Goal: Transaction & Acquisition: Purchase product/service

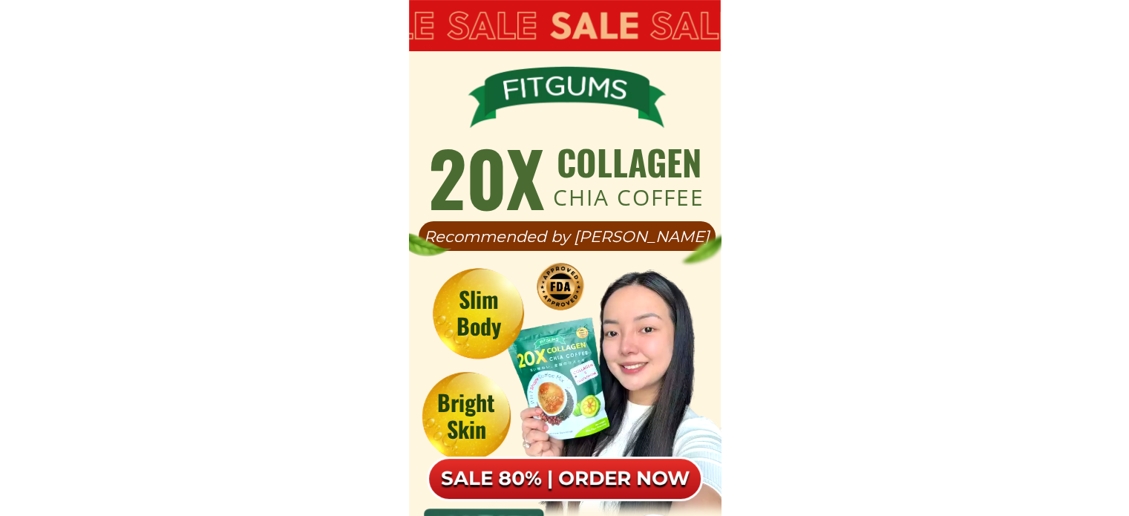
click at [616, 461] on div at bounding box center [565, 479] width 276 height 45
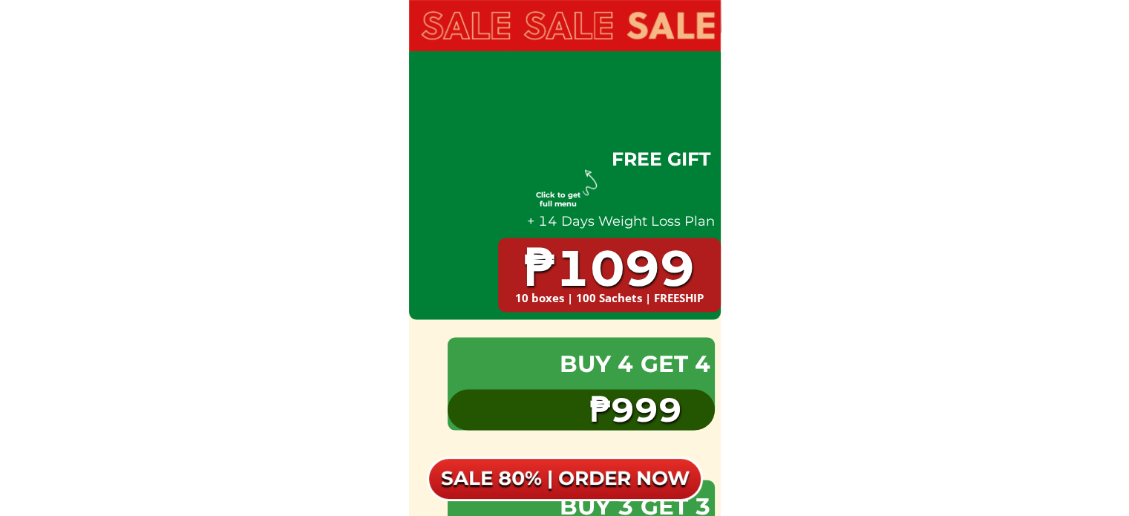
scroll to position [8770, 0]
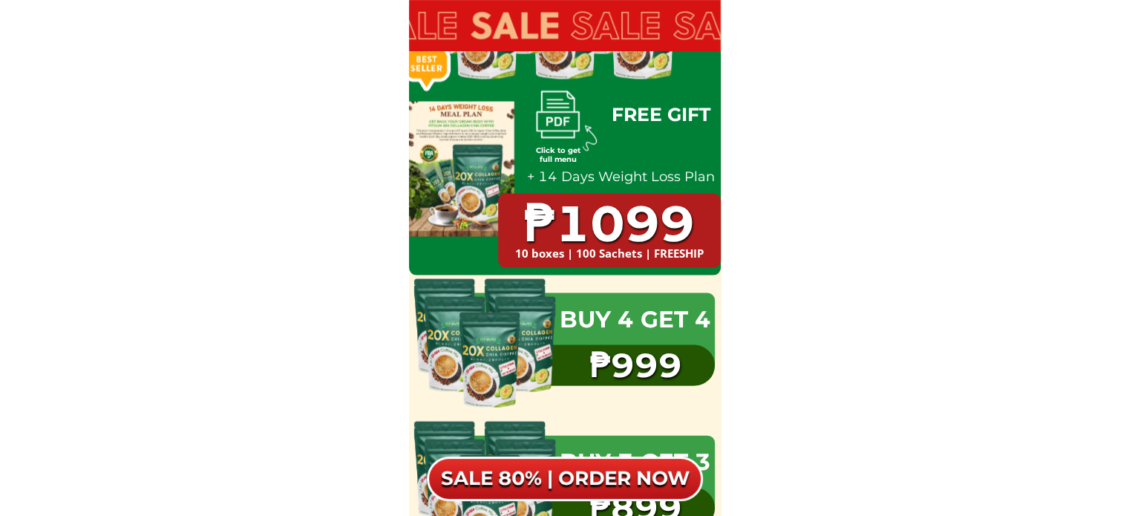
click at [597, 478] on div at bounding box center [565, 479] width 276 height 45
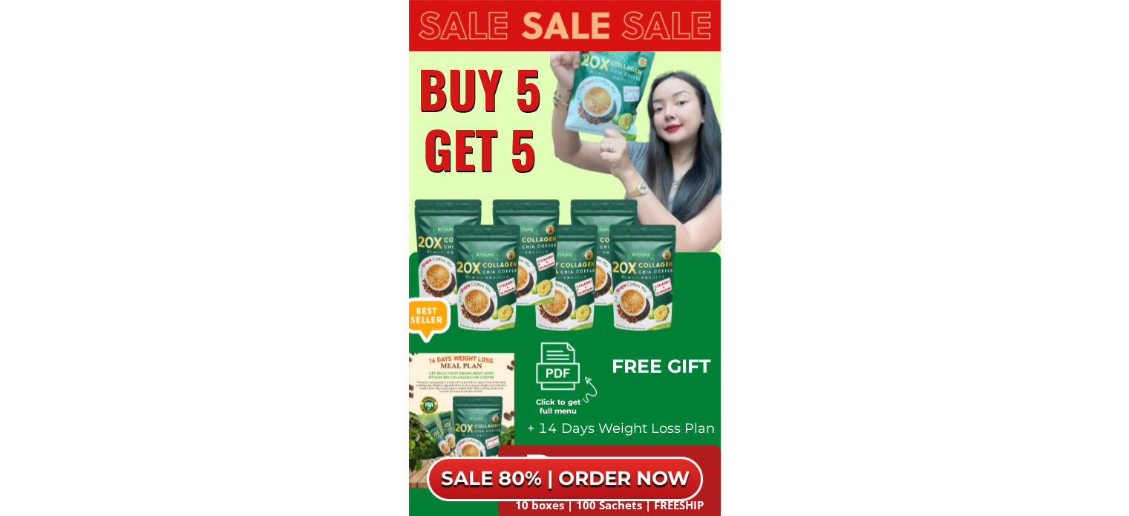
scroll to position [8400, 0]
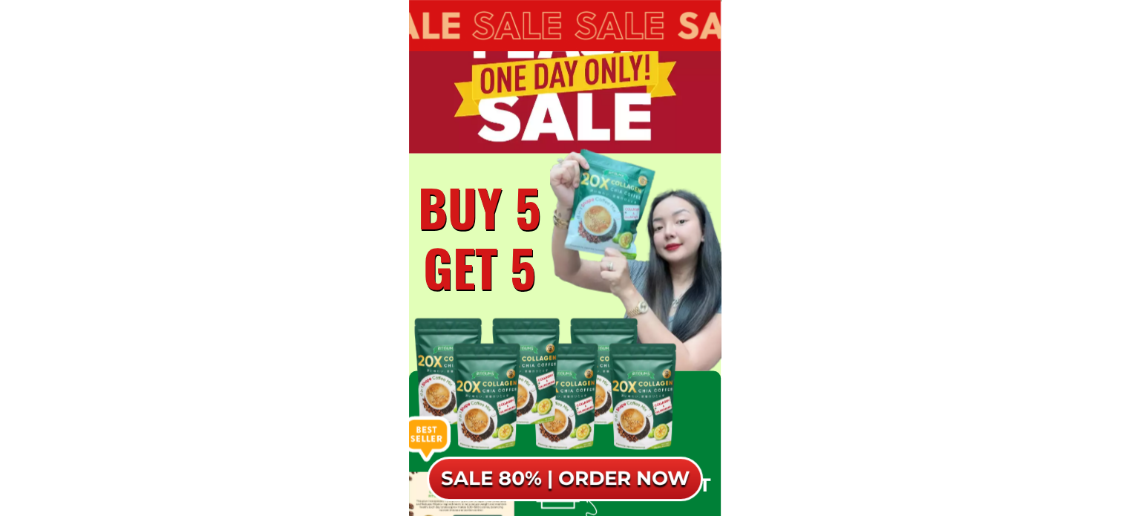
click at [598, 478] on h6 "SALE 80% | ORDER NOW" at bounding box center [565, 478] width 276 height 25
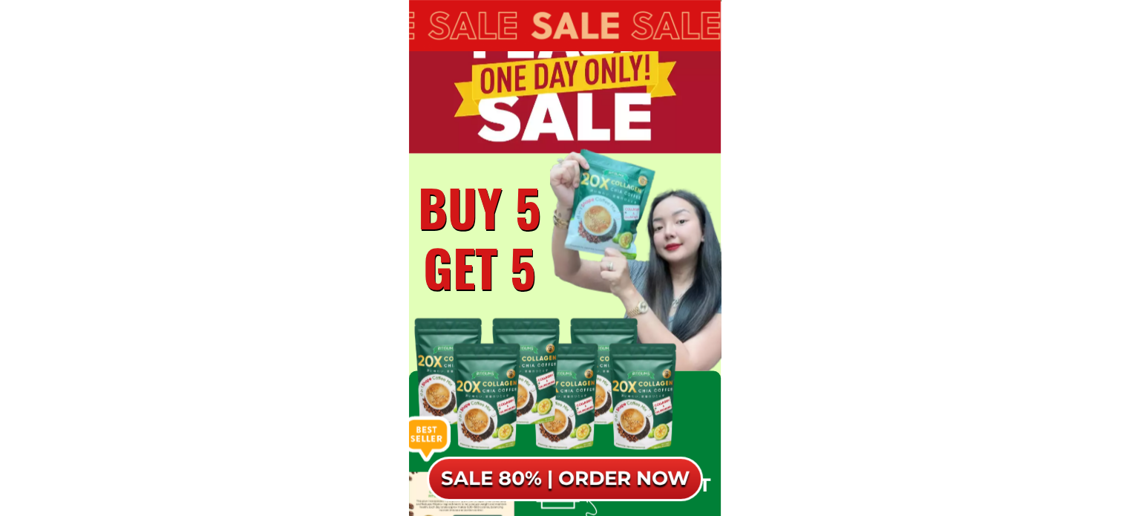
click at [609, 468] on h6 "SALE 80% | ORDER NOW" at bounding box center [565, 478] width 276 height 25
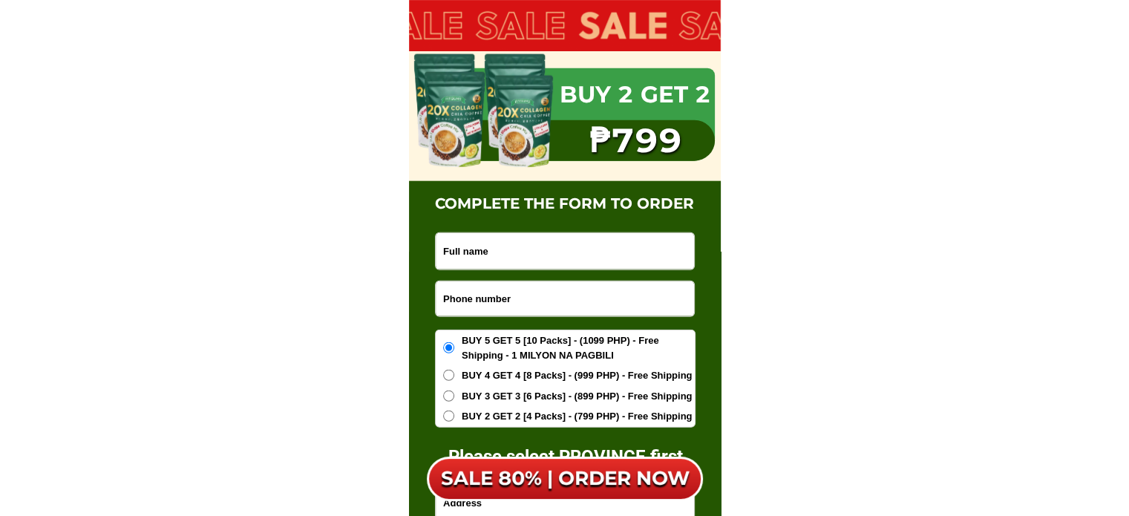
scroll to position [9364, 0]
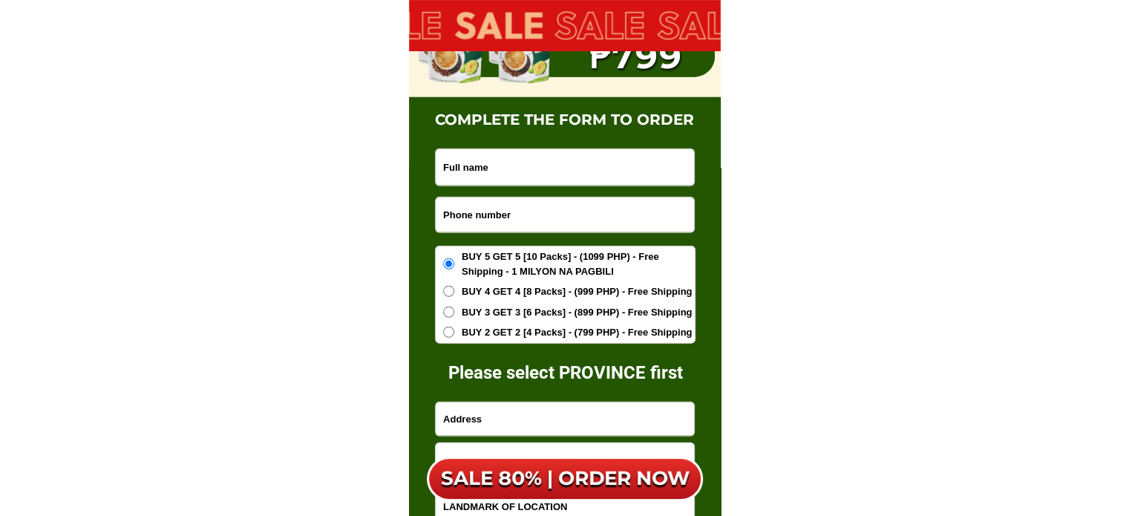
click at [540, 174] on input "Input full_name" at bounding box center [565, 167] width 258 height 36
type input "Feln [PERSON_NAME]"
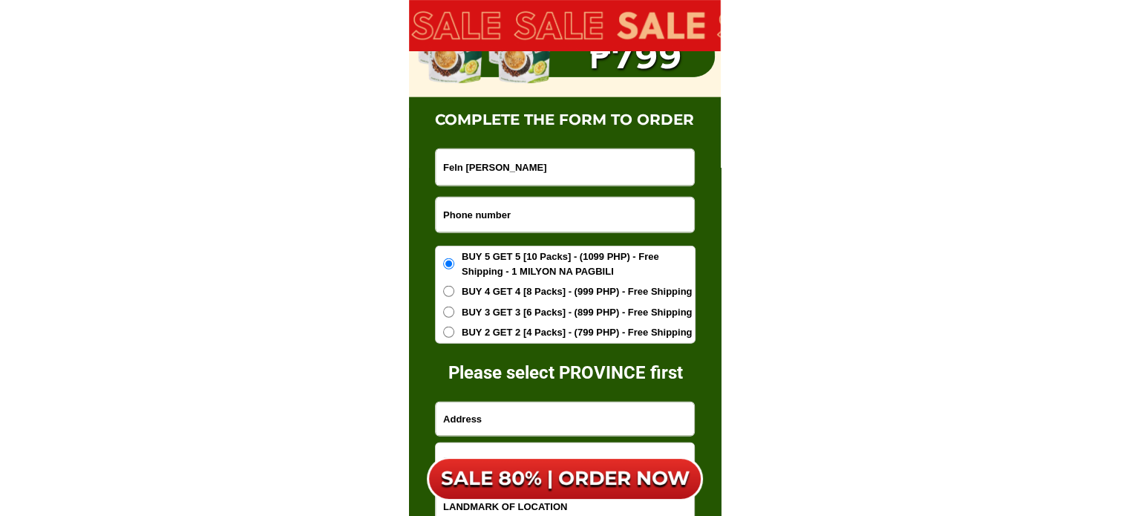
type input "09236453424"
type input "B24 L9 P3b [PERSON_NAME]"
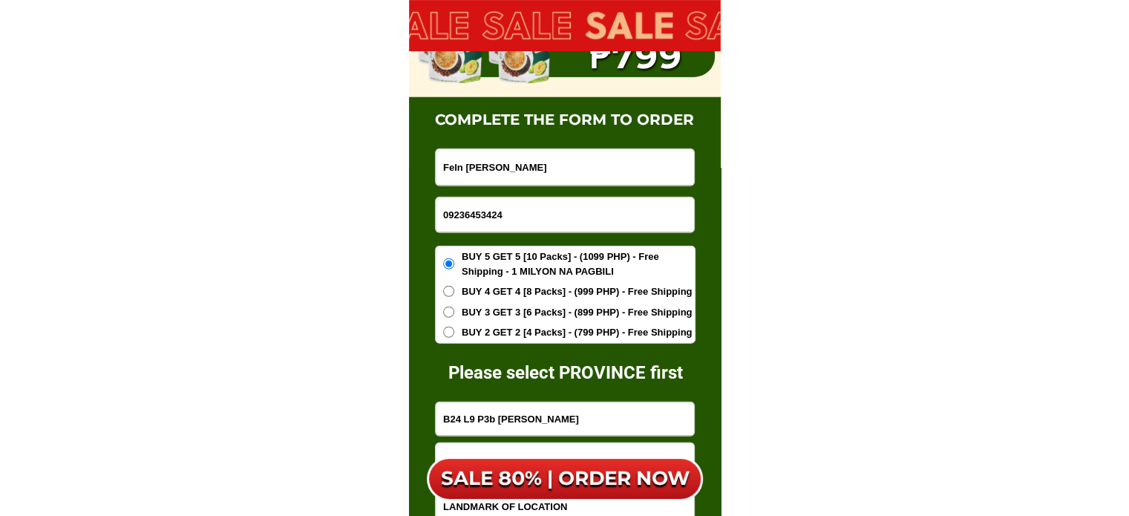
drag, startPoint x: 454, startPoint y: 210, endPoint x: 512, endPoint y: 212, distance: 58.0
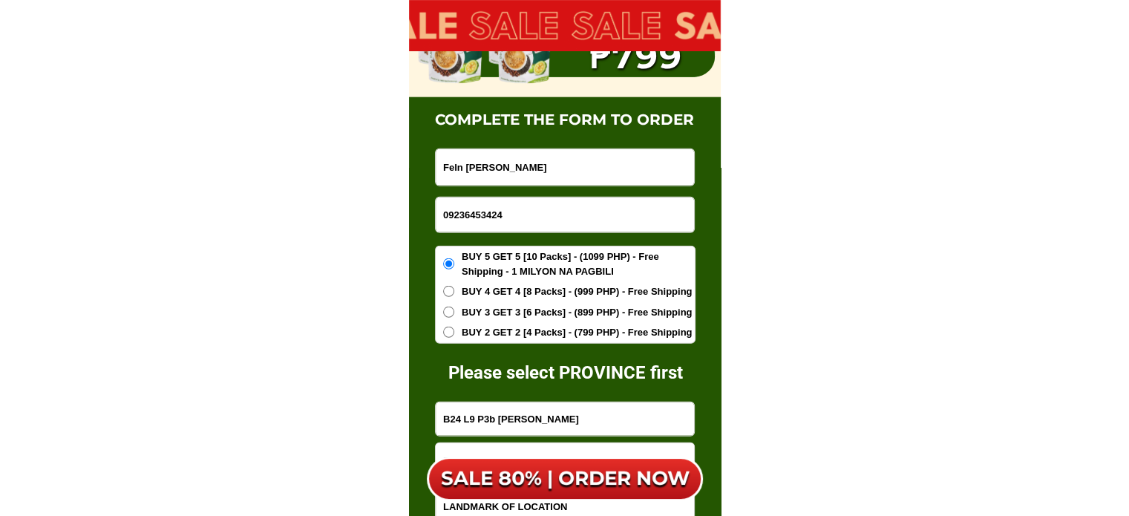
click at [512, 212] on input "09236453424" at bounding box center [565, 214] width 258 height 35
type input "09424817783"
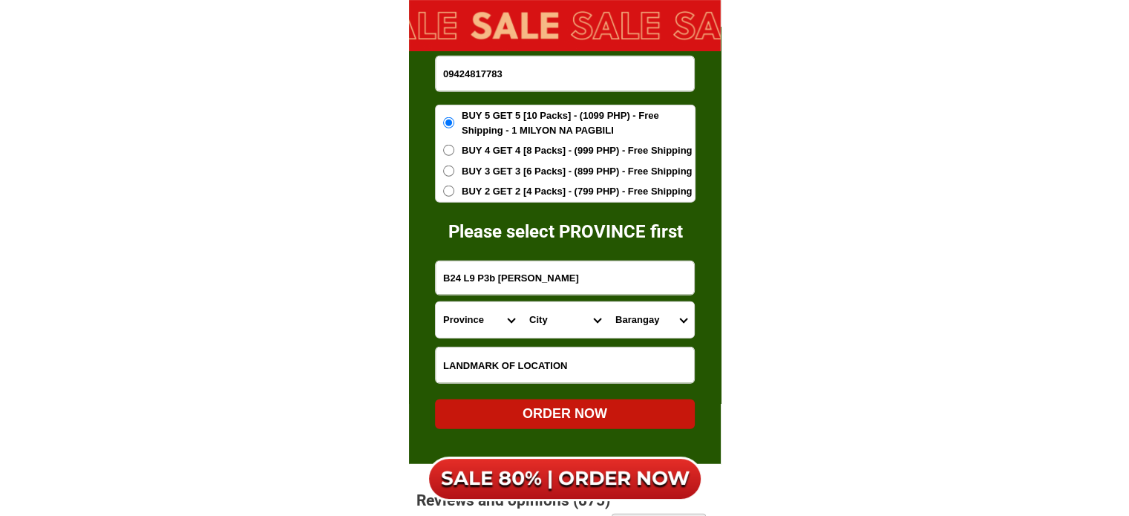
scroll to position [9512, 0]
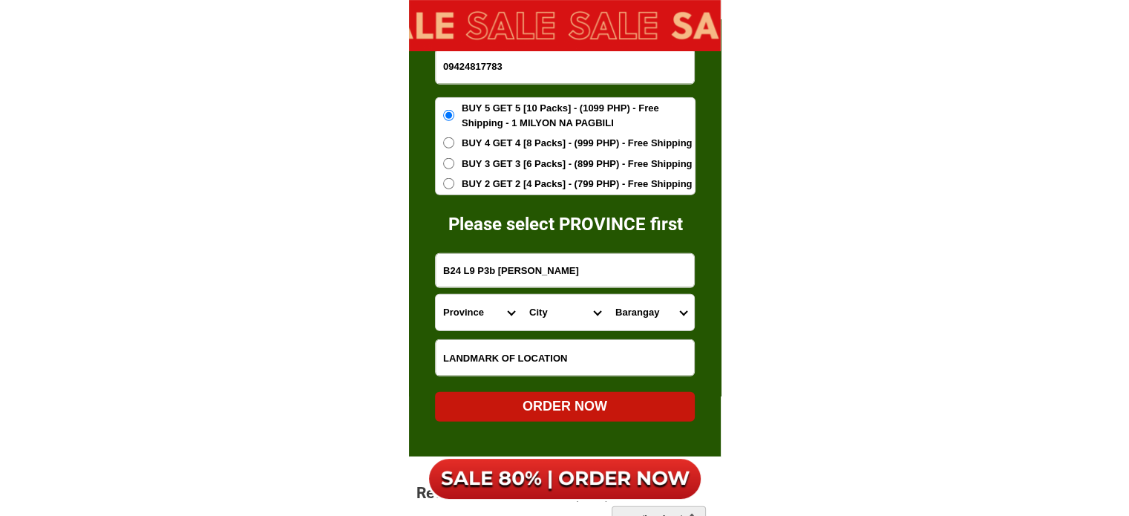
click at [496, 314] on select "Province [GEOGRAPHIC_DATA] [GEOGRAPHIC_DATA] [GEOGRAPHIC_DATA] [GEOGRAPHIC_DATA…" at bounding box center [479, 313] width 86 height 36
select select "63_995"
click at [436, 295] on select "Province [GEOGRAPHIC_DATA] [GEOGRAPHIC_DATA] [GEOGRAPHIC_DATA] [GEOGRAPHIC_DATA…" at bounding box center [479, 313] width 86 height 36
click at [552, 307] on select "City General-[GEOGRAPHIC_DATA]-city [GEOGRAPHIC_DATA]-[GEOGRAPHIC_DATA]-[GEOGRA…" at bounding box center [565, 313] width 86 height 36
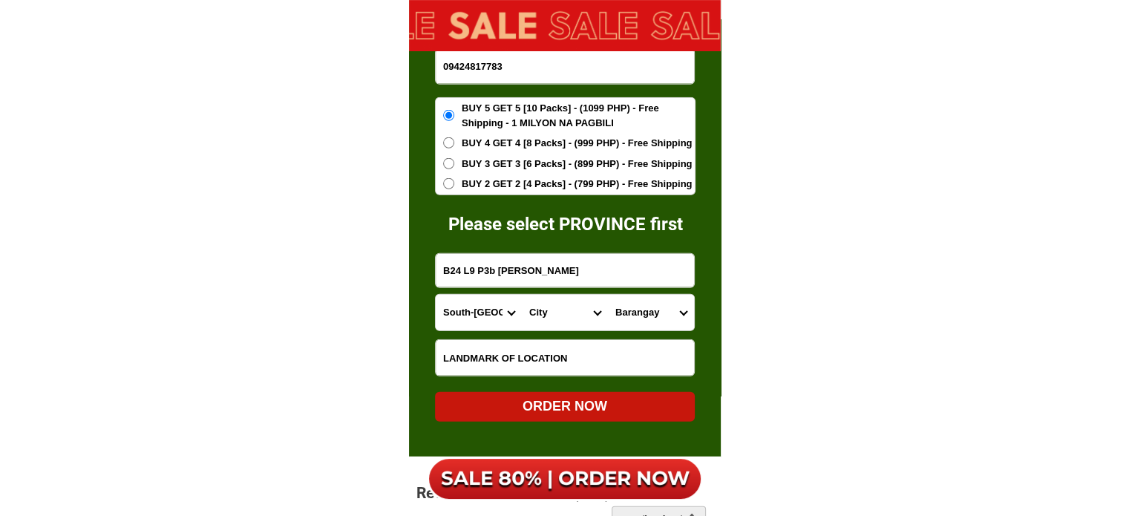
select select "63_9951169"
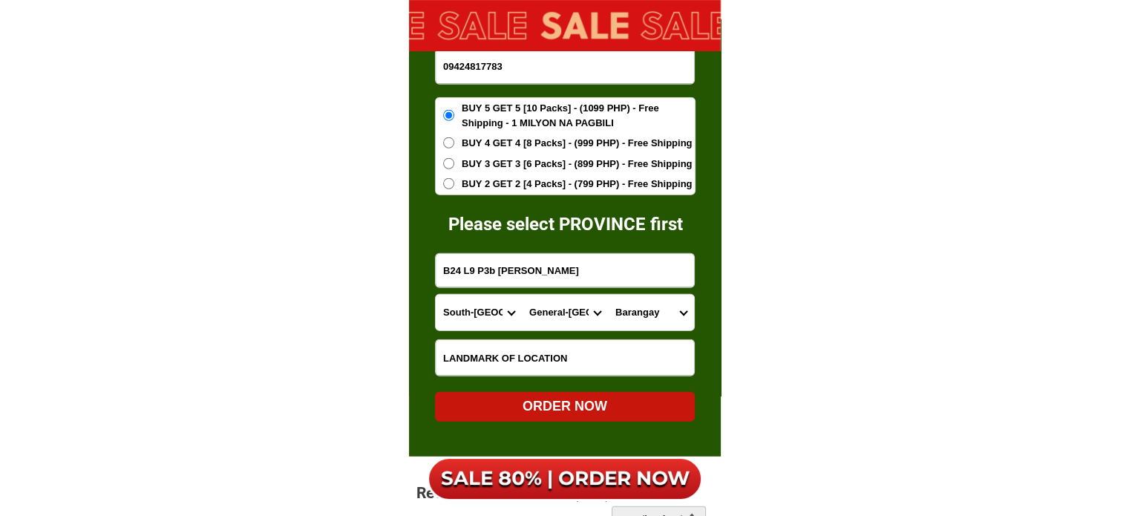
click at [522, 295] on select "City General-[GEOGRAPHIC_DATA]-city [GEOGRAPHIC_DATA]-[GEOGRAPHIC_DATA]-[GEOGRA…" at bounding box center [565, 313] width 86 height 36
click at [670, 314] on select "Barangay Apopong Baluan Batomelong [GEOGRAPHIC_DATA] [GEOGRAPHIC_DATA] [GEOGRAP…" at bounding box center [651, 313] width 86 height 36
select select "63_99511696880"
click at [608, 295] on select "Barangay Apopong Baluan Batomelong [GEOGRAPHIC_DATA] [GEOGRAPHIC_DATA] [GEOGRAP…" at bounding box center [651, 313] width 86 height 36
click at [534, 356] on input "Input LANDMARKOFLOCATION" at bounding box center [565, 358] width 258 height 36
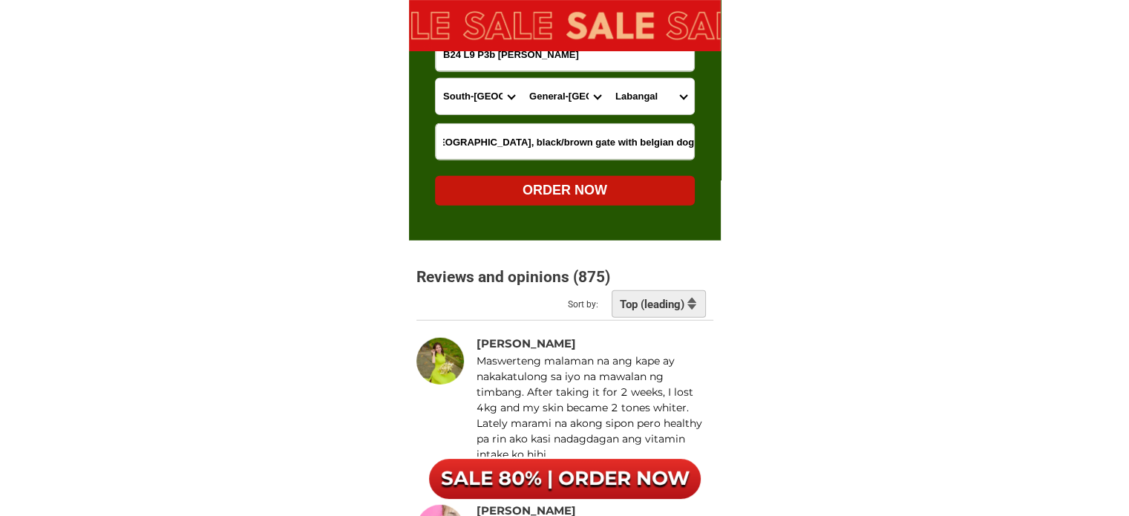
scroll to position [9730, 0]
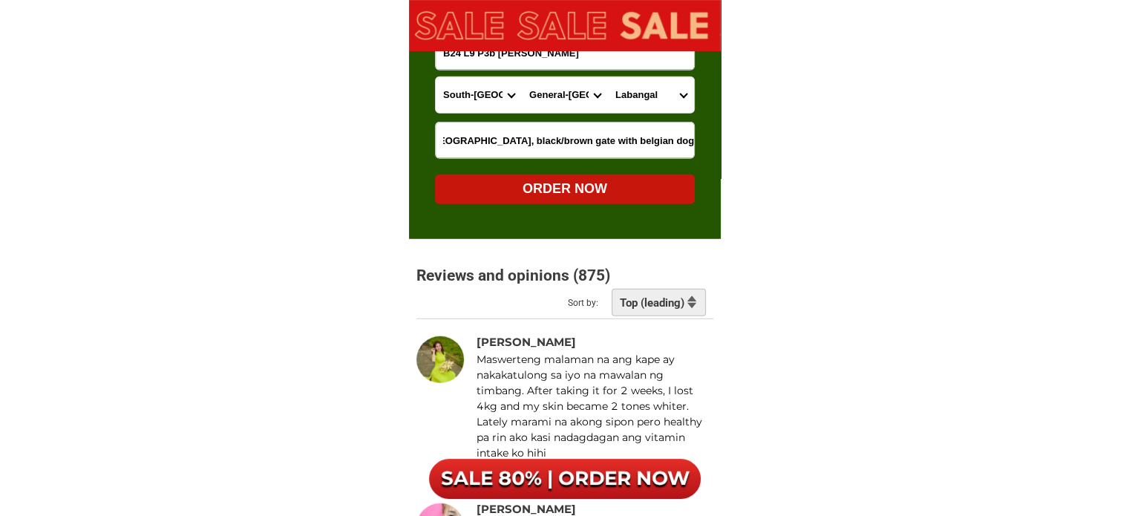
type input "fronting [GEOGRAPHIC_DATA], black/brown gate with belgian dog"
